Goal: Find specific page/section: Find specific page/section

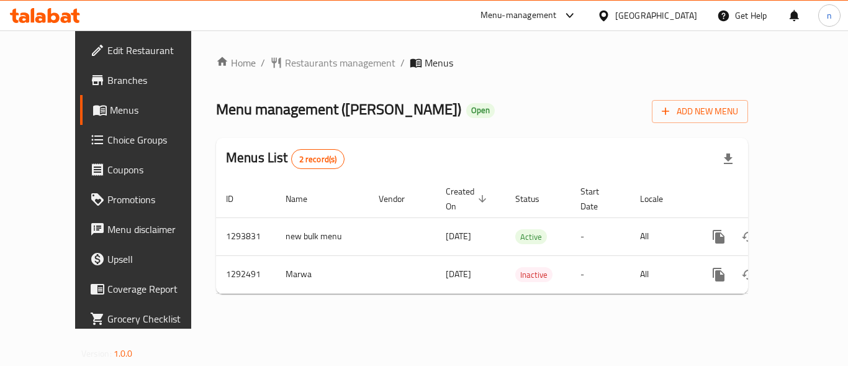
click at [306, 61] on span "Restaurants management" at bounding box center [340, 62] width 111 height 15
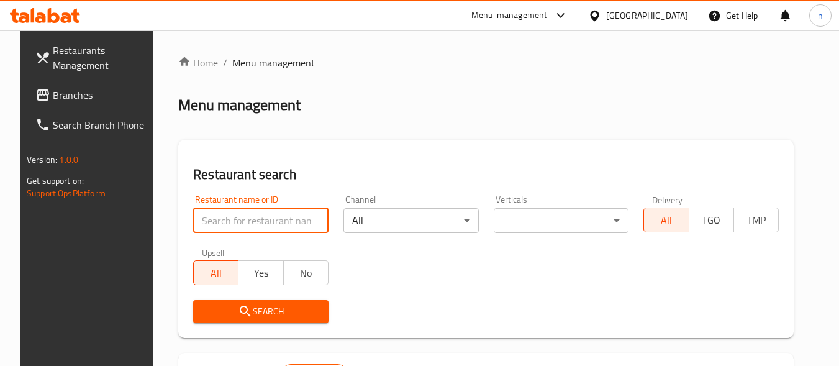
click at [265, 226] on input "search" at bounding box center [260, 220] width 135 height 25
paste input "699001"
type input "699001"
click button "Search" at bounding box center [260, 311] width 135 height 23
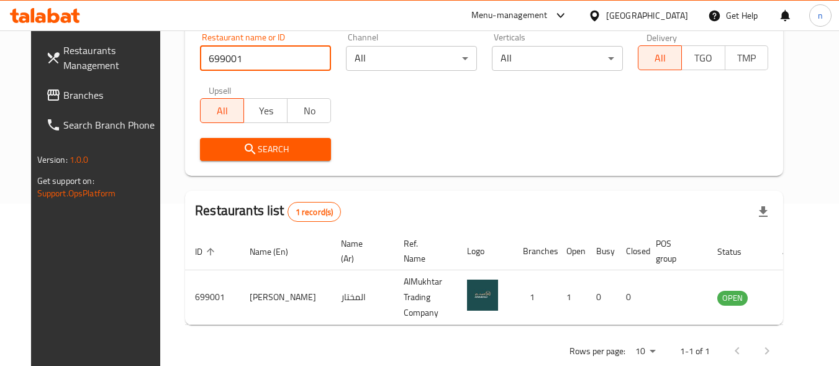
scroll to position [173, 0]
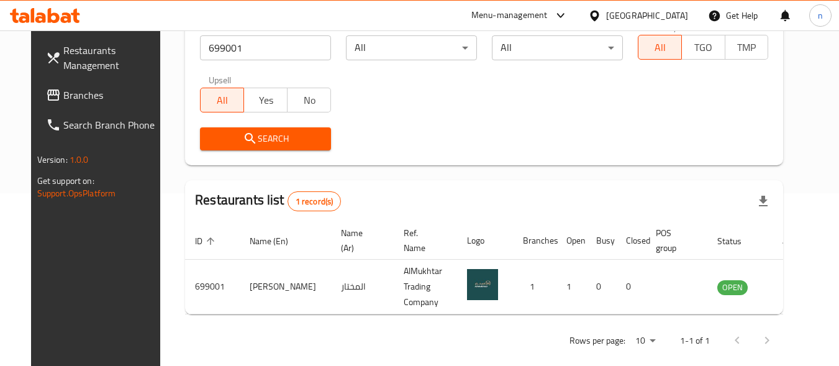
click at [606, 16] on div at bounding box center [597, 16] width 18 height 14
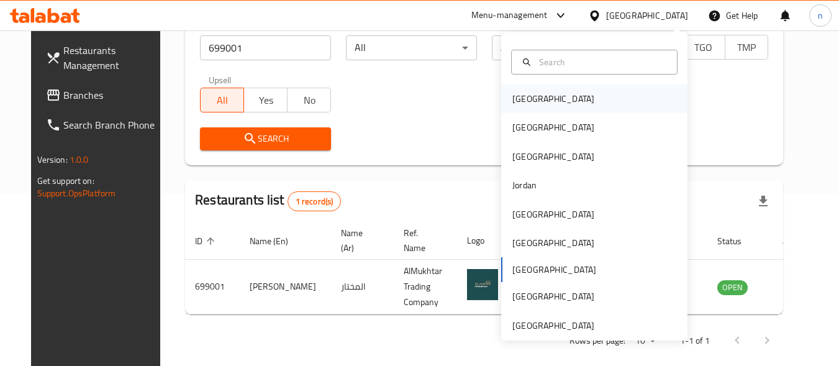
click at [513, 93] on div "Bahrain" at bounding box center [553, 99] width 82 height 14
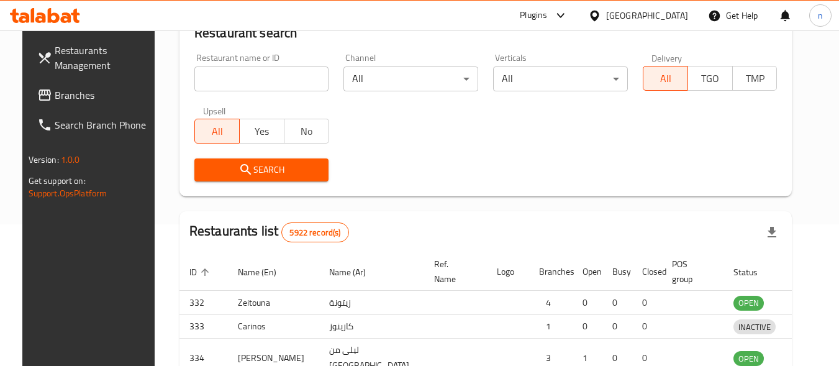
scroll to position [173, 0]
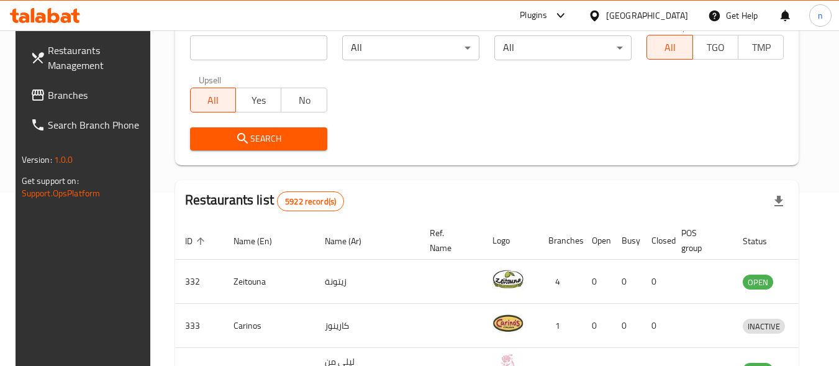
click at [48, 91] on span "Branches" at bounding box center [97, 95] width 98 height 15
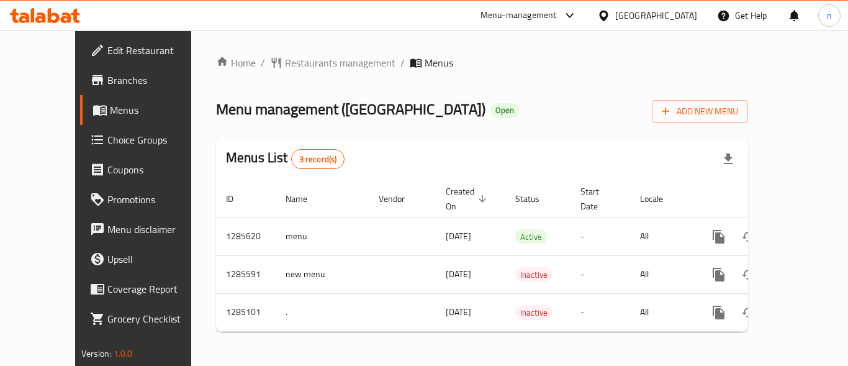
click at [291, 62] on span "Restaurants management" at bounding box center [340, 62] width 111 height 15
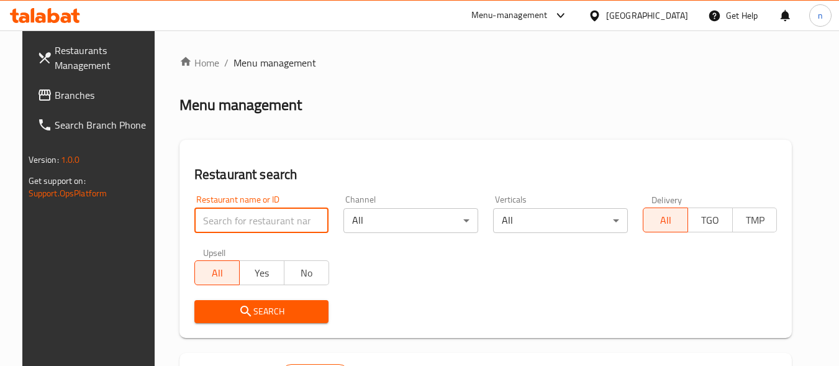
click at [277, 225] on input "search" at bounding box center [261, 220] width 135 height 25
paste input "695700"
type input "695700"
click button "Search" at bounding box center [261, 311] width 135 height 23
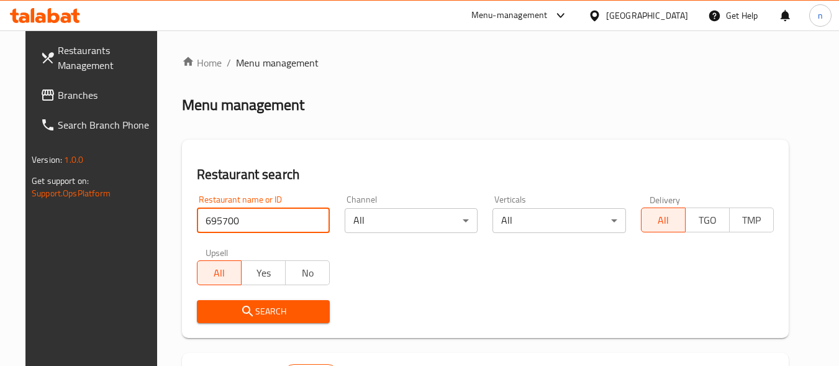
scroll to position [173, 0]
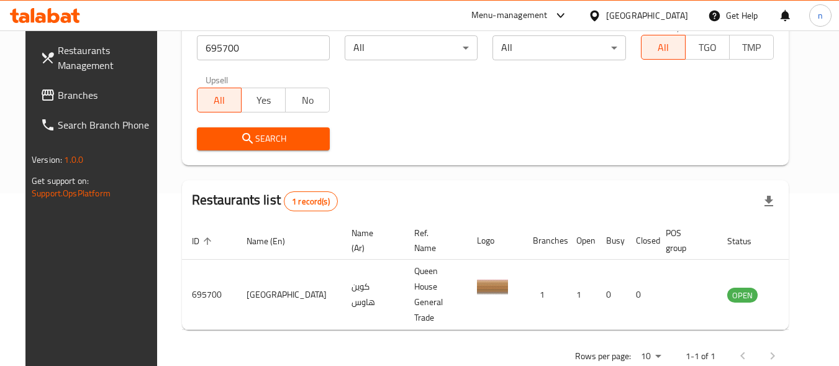
click at [663, 16] on div "Bahrain" at bounding box center [647, 16] width 82 height 14
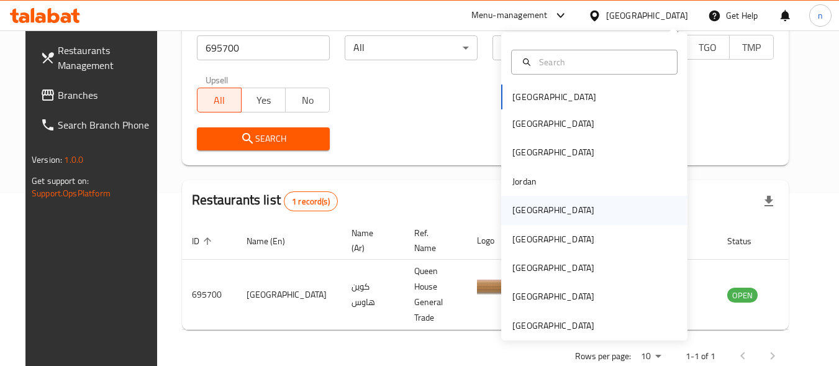
click at [517, 214] on div "[GEOGRAPHIC_DATA]" at bounding box center [553, 210] width 82 height 14
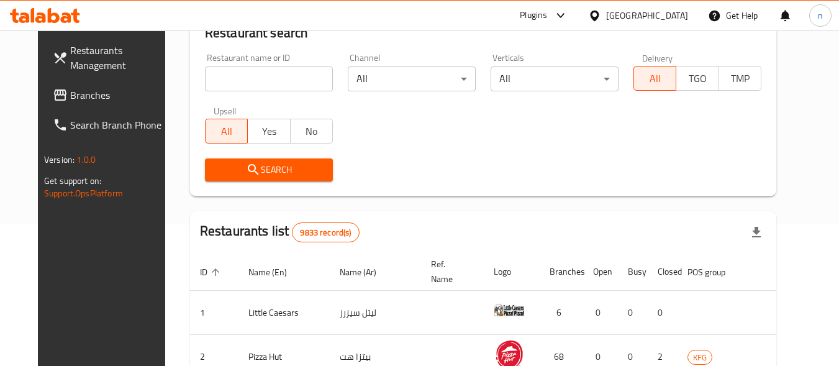
scroll to position [173, 0]
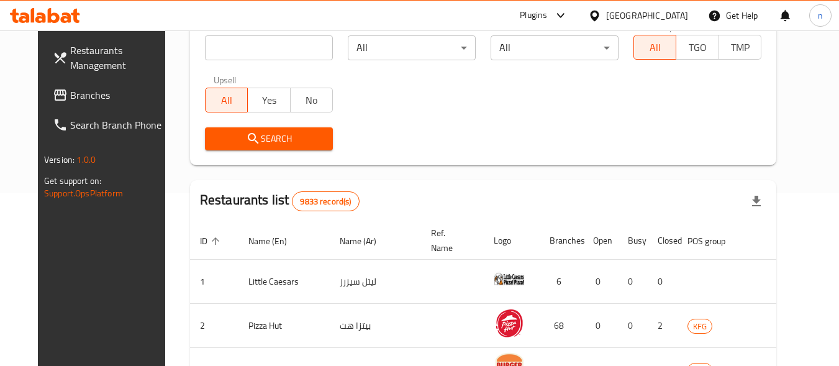
click at [70, 99] on span "Branches" at bounding box center [119, 95] width 98 height 15
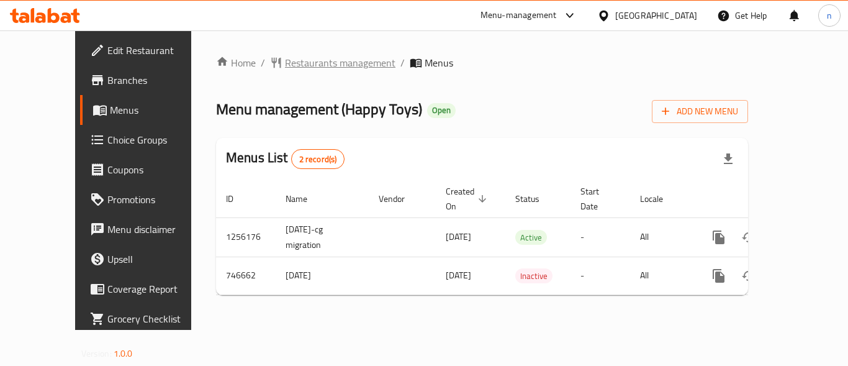
click at [299, 64] on span "Restaurants management" at bounding box center [340, 62] width 111 height 15
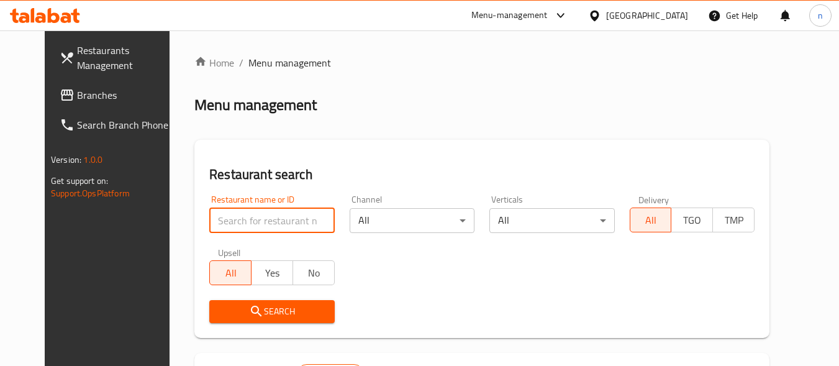
click at [264, 220] on input "search" at bounding box center [271, 220] width 125 height 25
paste input "648491"
type input "648491"
click button "Search" at bounding box center [271, 311] width 125 height 23
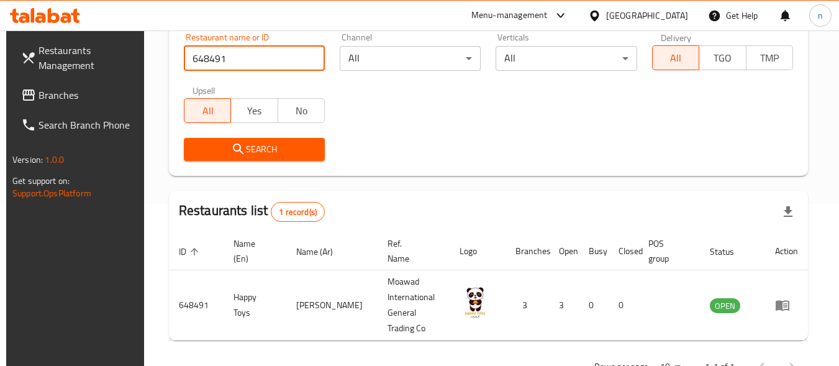
scroll to position [173, 0]
